Goal: Information Seeking & Learning: Understand process/instructions

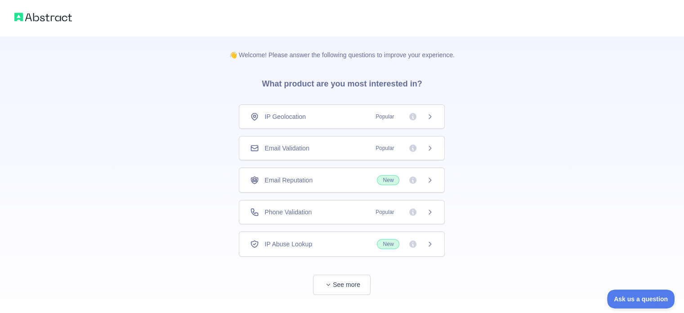
click at [367, 146] on div "Email Validation Popular" at bounding box center [342, 147] width 184 height 9
click at [50, 19] on img at bounding box center [43, 17] width 58 height 13
click at [340, 282] on button "See more" at bounding box center [342, 284] width 58 height 20
click at [351, 182] on div "Phone Validation Popular" at bounding box center [342, 180] width 184 height 9
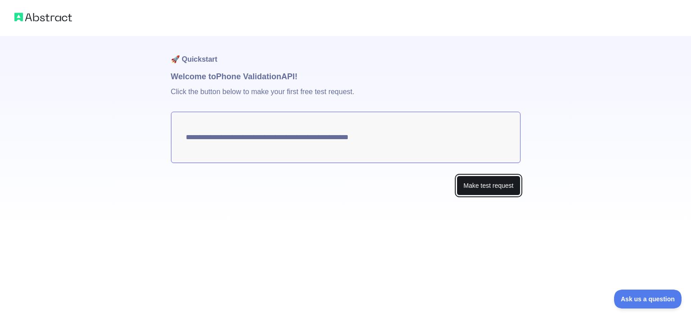
click at [497, 188] on button "Make test request" at bounding box center [488, 185] width 63 height 20
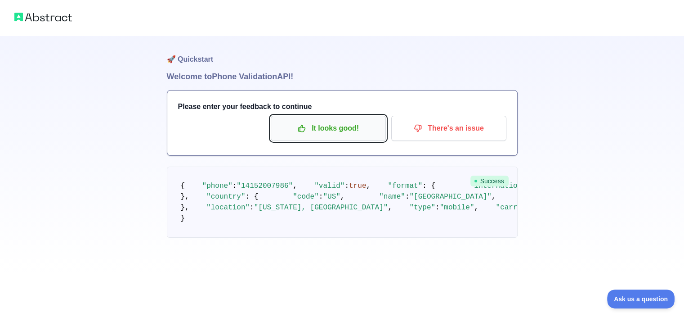
click at [363, 129] on p "It looks good!" at bounding box center [329, 128] width 102 height 15
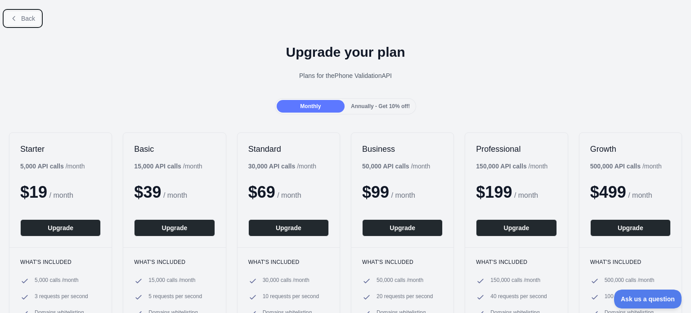
click at [18, 20] on button "Back" at bounding box center [22, 18] width 36 height 15
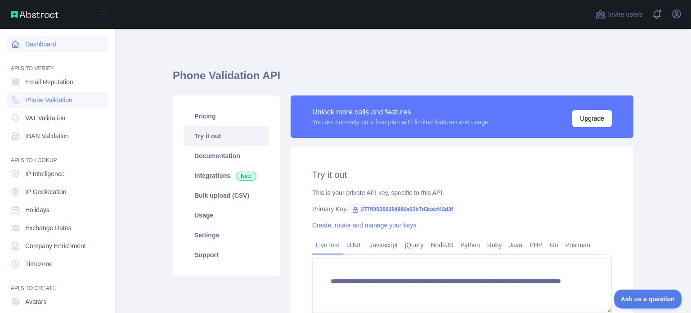
click at [21, 46] on link "Dashboard" at bounding box center [57, 44] width 101 height 16
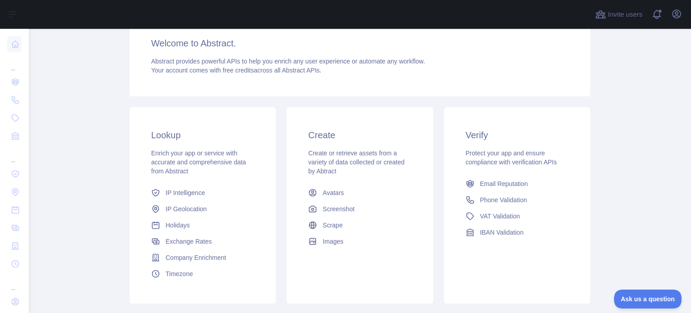
scroll to position [77, 0]
click at [498, 190] on link "Email Reputation" at bounding box center [517, 184] width 110 height 16
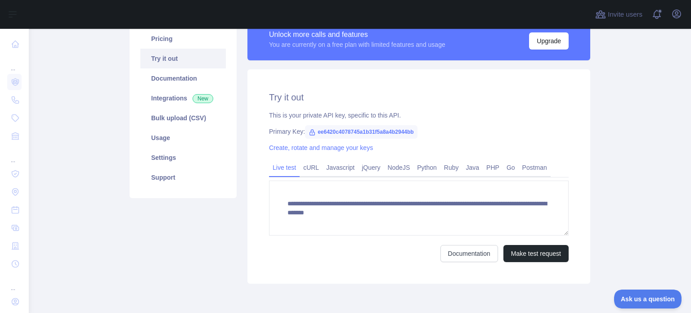
scroll to position [77, 0]
click at [173, 78] on link "Documentation" at bounding box center [182, 78] width 85 height 20
drag, startPoint x: 311, startPoint y: 130, endPoint x: 415, endPoint y: 134, distance: 103.6
click at [415, 134] on div "Primary Key: ee6420c4078745a1b31f5a8a4b2944bb" at bounding box center [419, 131] width 300 height 9
copy span "ee6420c4078745a1b31f5a8a4b2944bb"
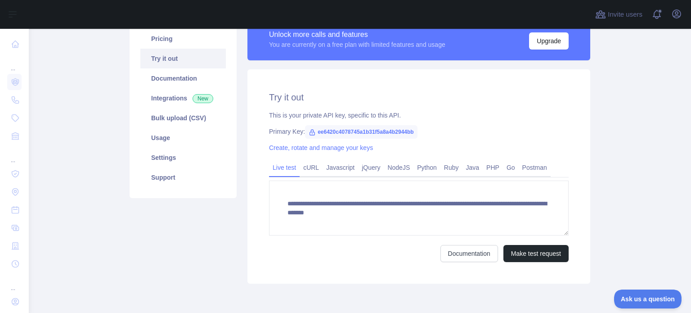
click at [428, 143] on div "**********" at bounding box center [418, 176] width 343 height 214
